Goal: Obtain resource: Obtain resource

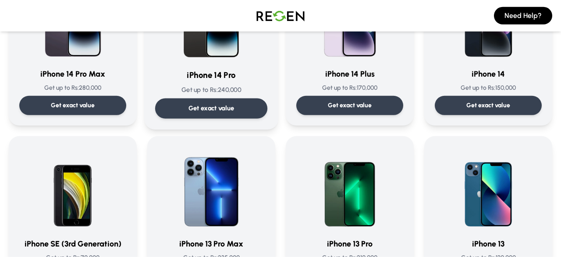
scroll to position [319, 0]
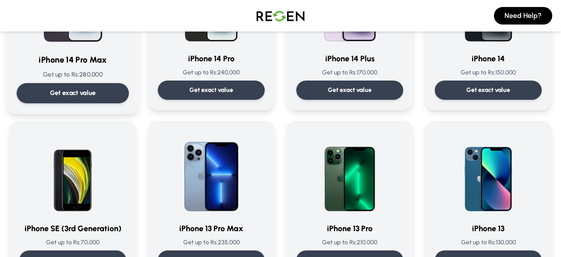
click at [108, 85] on div "Get exact value" at bounding box center [73, 93] width 112 height 20
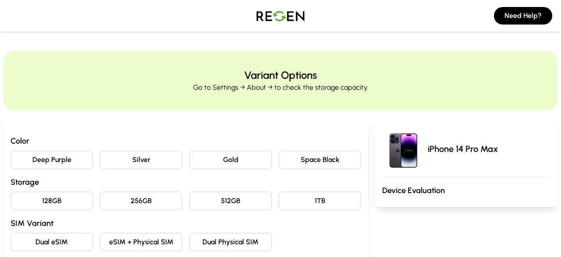
click at [158, 161] on button "Silver" at bounding box center [141, 160] width 82 height 18
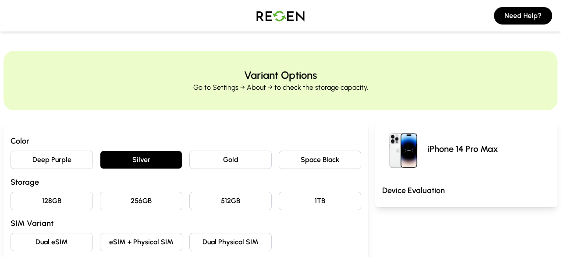
scroll to position [46, 0]
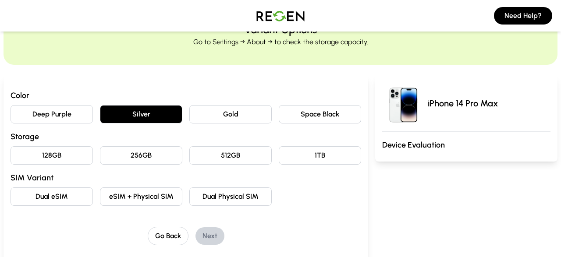
click at [49, 158] on button "128GB" at bounding box center [52, 155] width 82 height 18
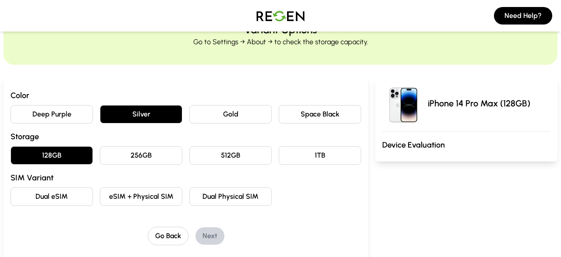
click at [76, 196] on button "Dual eSIM" at bounding box center [52, 196] width 82 height 18
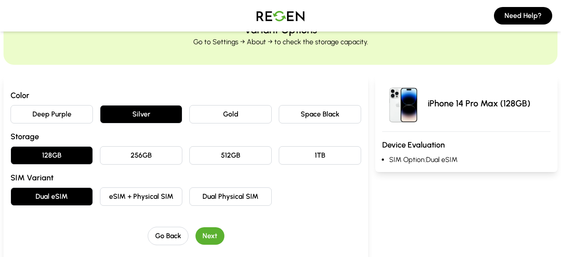
click at [211, 234] on button "Next" at bounding box center [209, 236] width 29 height 18
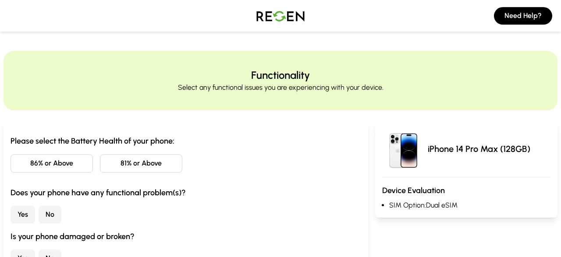
scroll to position [0, 0]
click at [135, 162] on button "81% or Above" at bounding box center [141, 163] width 82 height 18
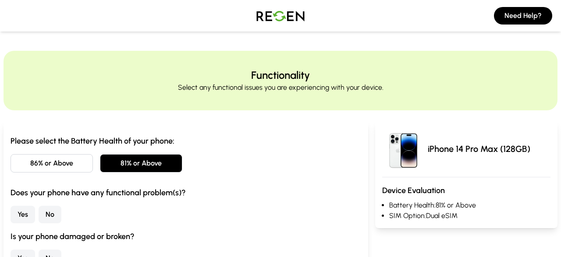
click at [58, 213] on button "No" at bounding box center [50, 215] width 23 height 18
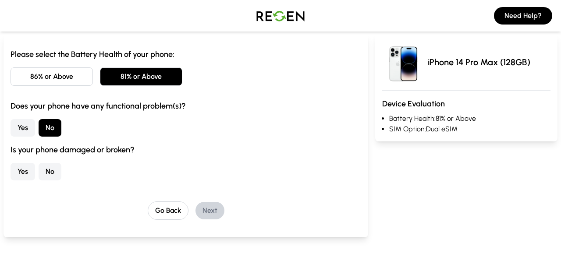
scroll to position [91, 0]
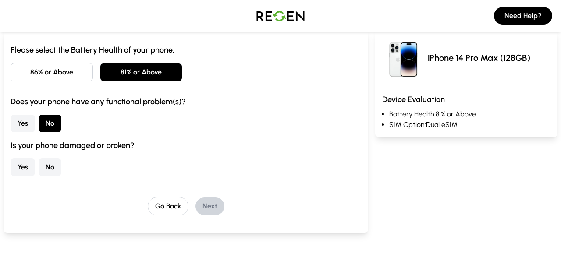
click at [50, 174] on button "No" at bounding box center [50, 168] width 23 height 18
click at [205, 209] on button "Next" at bounding box center [209, 207] width 29 height 18
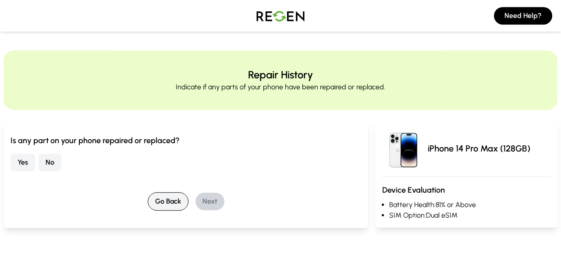
scroll to position [0, 0]
drag, startPoint x: 55, startPoint y: 167, endPoint x: 94, endPoint y: 177, distance: 40.6
click at [54, 166] on button "No" at bounding box center [50, 163] width 23 height 18
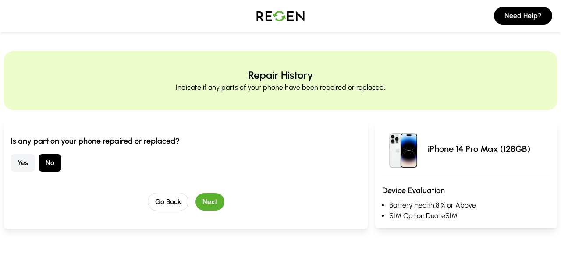
click at [210, 201] on button "Next" at bounding box center [209, 202] width 29 height 18
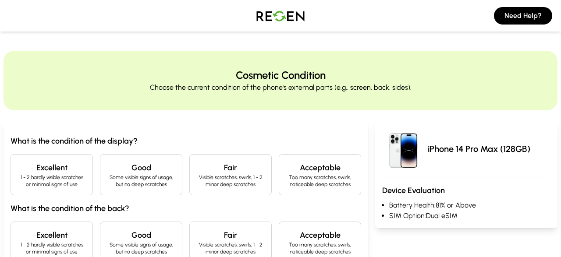
click at [85, 189] on div "Excellent 1 - 2 hardly visible scratches or minimal signs of use" at bounding box center [52, 174] width 82 height 41
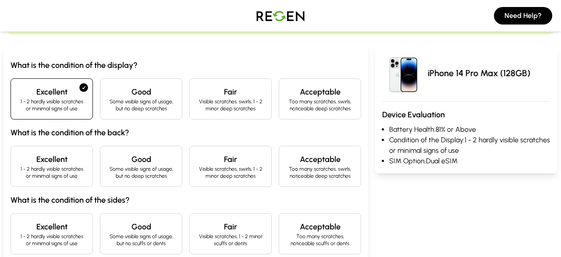
scroll to position [91, 0]
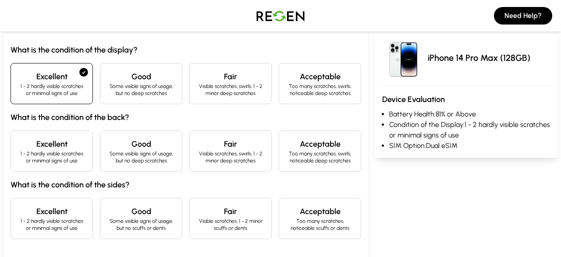
click at [81, 153] on p "1 - 2 hardly visible scratches or minimal signs of use" at bounding box center [51, 157] width 67 height 14
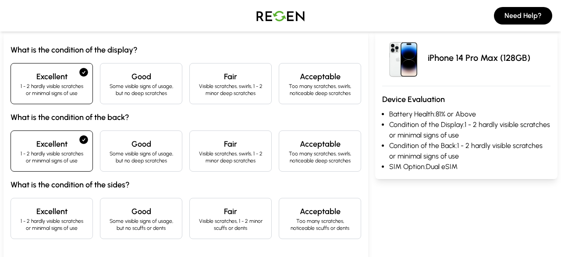
click at [63, 218] on p "1 - 2 hardly visible scratches or minimal signs of use" at bounding box center [51, 225] width 67 height 14
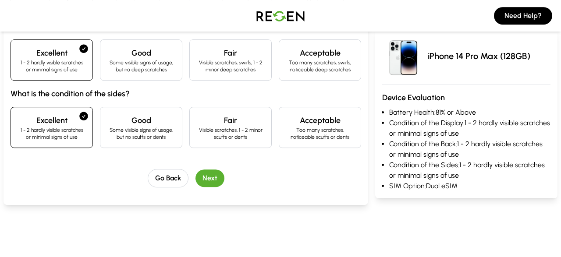
scroll to position [228, 0]
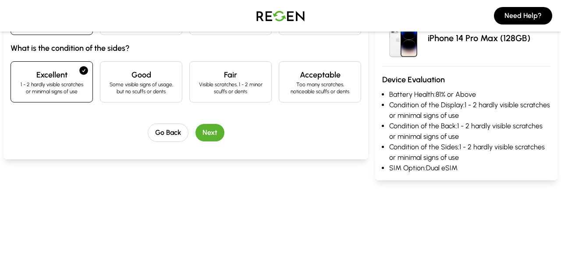
click at [206, 134] on button "Next" at bounding box center [209, 133] width 29 height 18
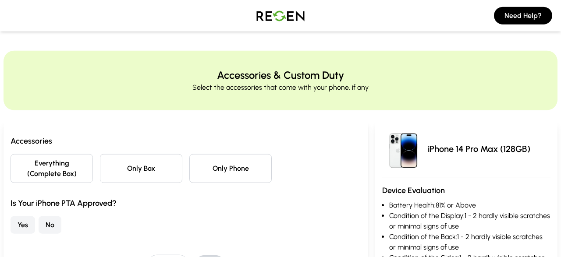
scroll to position [0, 0]
click at [221, 168] on button "Only Phone" at bounding box center [230, 168] width 82 height 29
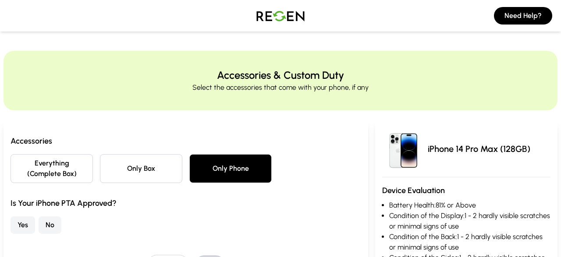
click at [62, 172] on button "Everything (Complete Box)" at bounding box center [52, 168] width 82 height 29
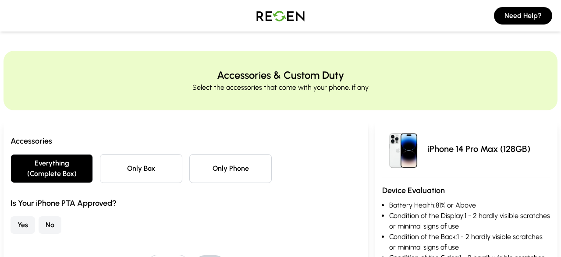
click at [30, 224] on button "Yes" at bounding box center [23, 225] width 25 height 18
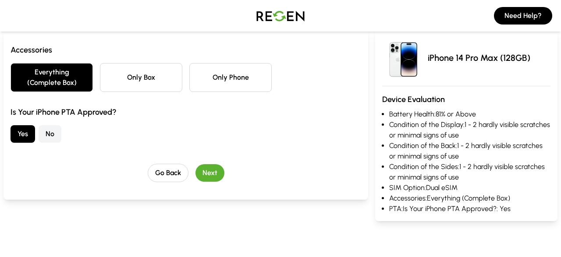
click at [215, 170] on button "Next" at bounding box center [209, 173] width 29 height 18
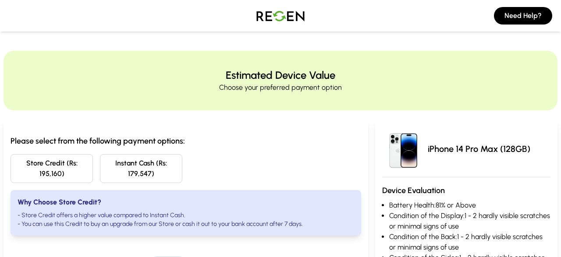
click at [58, 164] on button "Store Credit (Rs: 195,160)" at bounding box center [52, 168] width 82 height 29
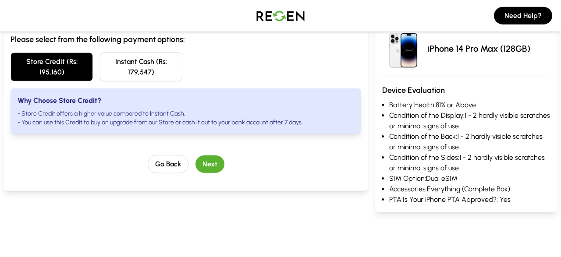
scroll to position [137, 0]
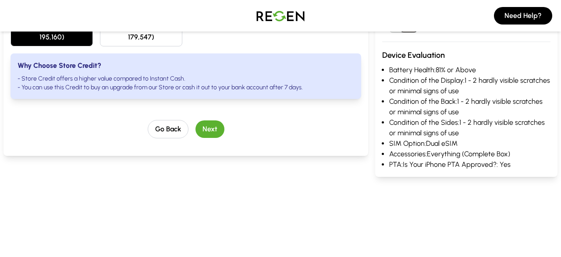
click at [196, 133] on button "Next" at bounding box center [209, 129] width 29 height 18
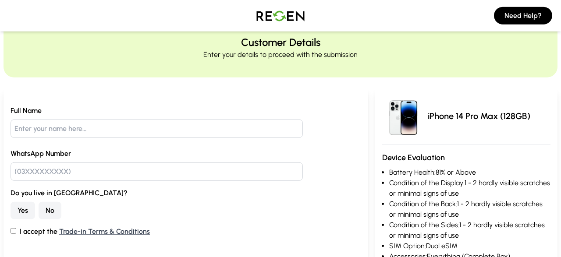
scroll to position [0, 0]
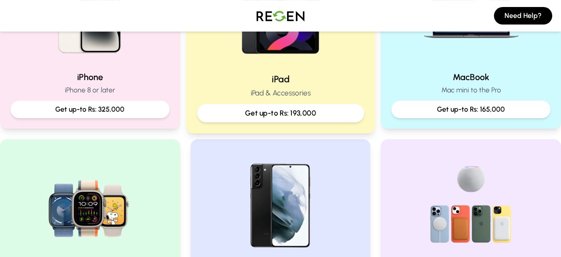
scroll to position [364, 0]
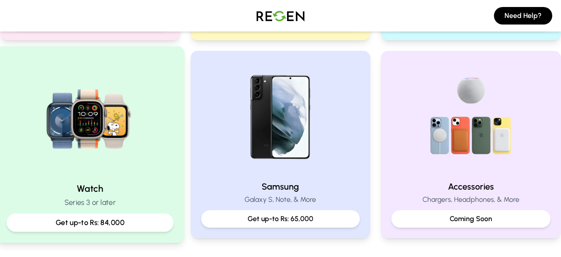
click at [129, 169] on img at bounding box center [90, 116] width 118 height 118
